Goal: Find specific page/section

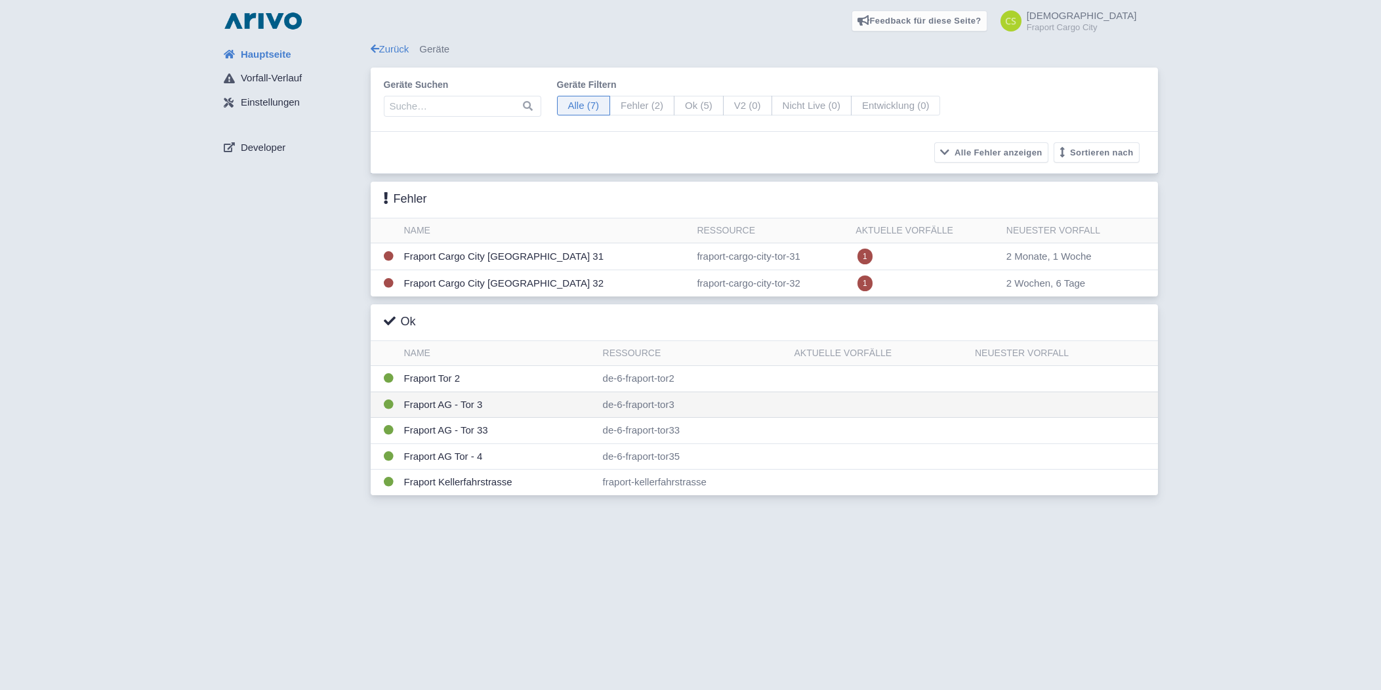
click at [475, 405] on td "Fraport AG - Tor 3" at bounding box center [498, 405] width 199 height 26
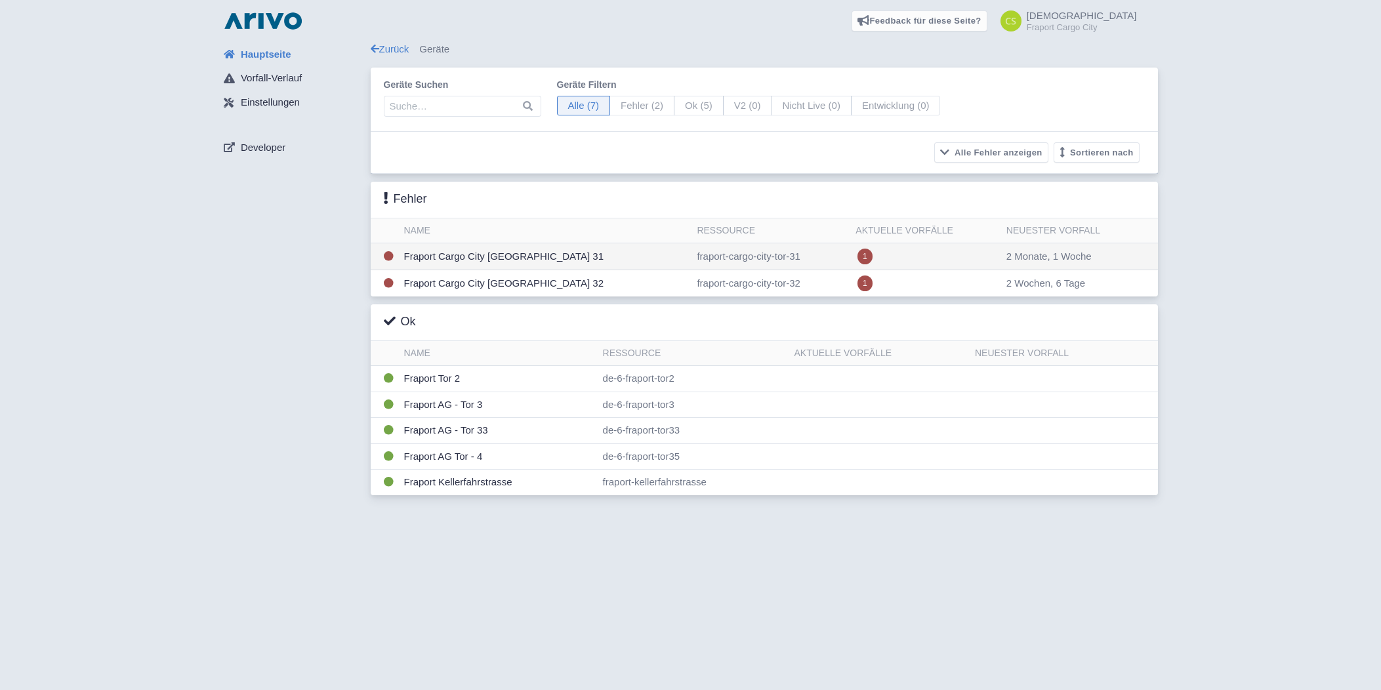
click at [455, 252] on td "Fraport Cargo City [GEOGRAPHIC_DATA] 31" at bounding box center [545, 256] width 293 height 27
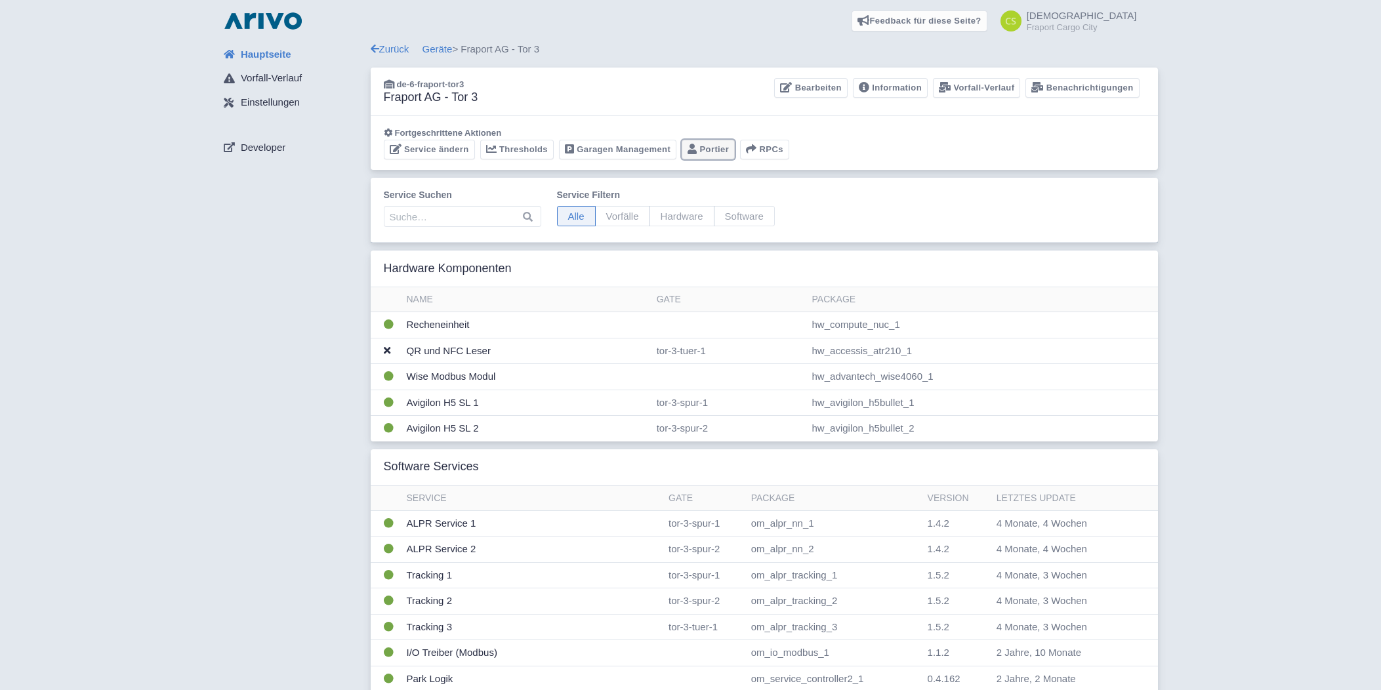
click at [697, 144] on link "Portier" at bounding box center [708, 150] width 53 height 20
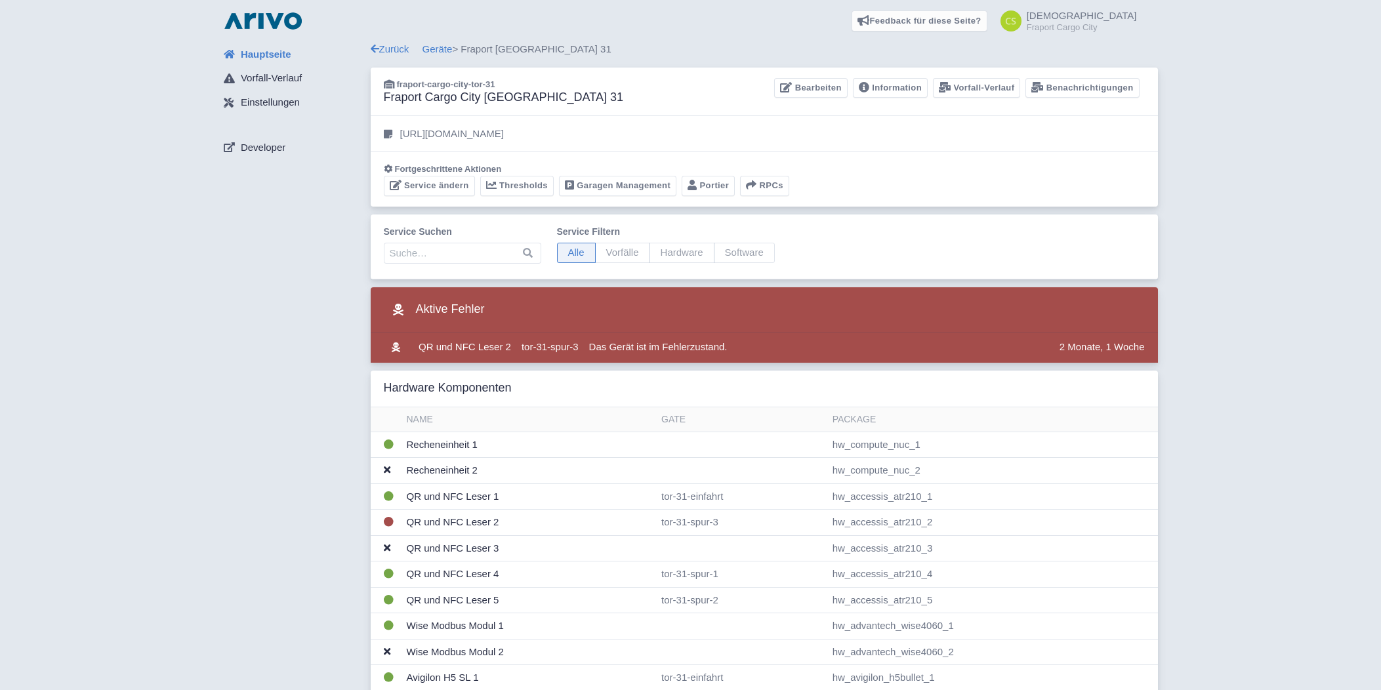
click at [701, 195] on div "Fortgeschrittene Aktionen Service ändern Thresholds Garagen Management [GEOGRAP…" at bounding box center [764, 179] width 787 height 54
click at [703, 191] on link "Portier" at bounding box center [708, 186] width 53 height 20
